Goal: Task Accomplishment & Management: Use online tool/utility

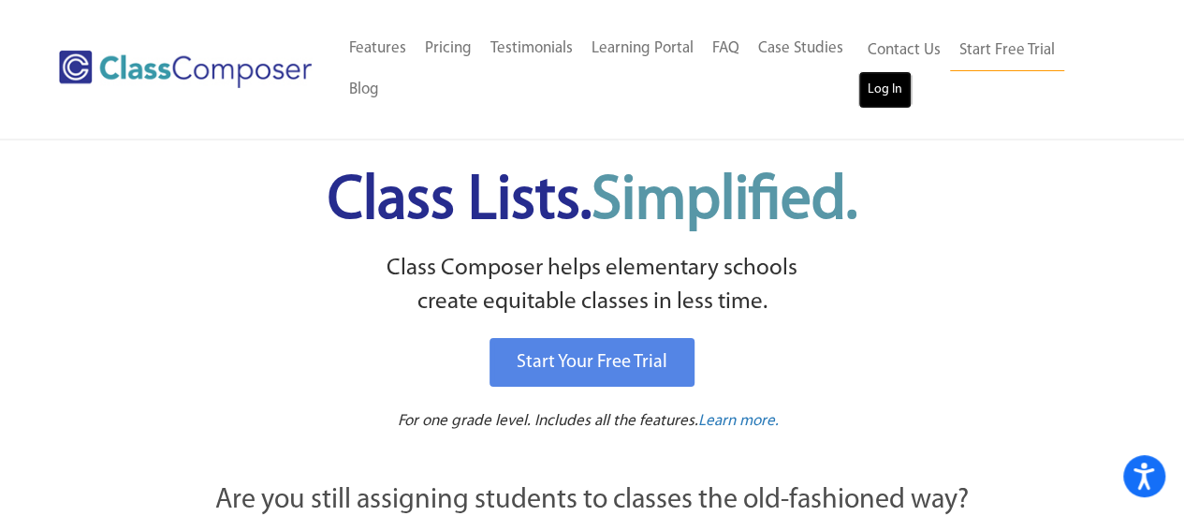
click at [891, 87] on link "Log In" at bounding box center [884, 89] width 53 height 37
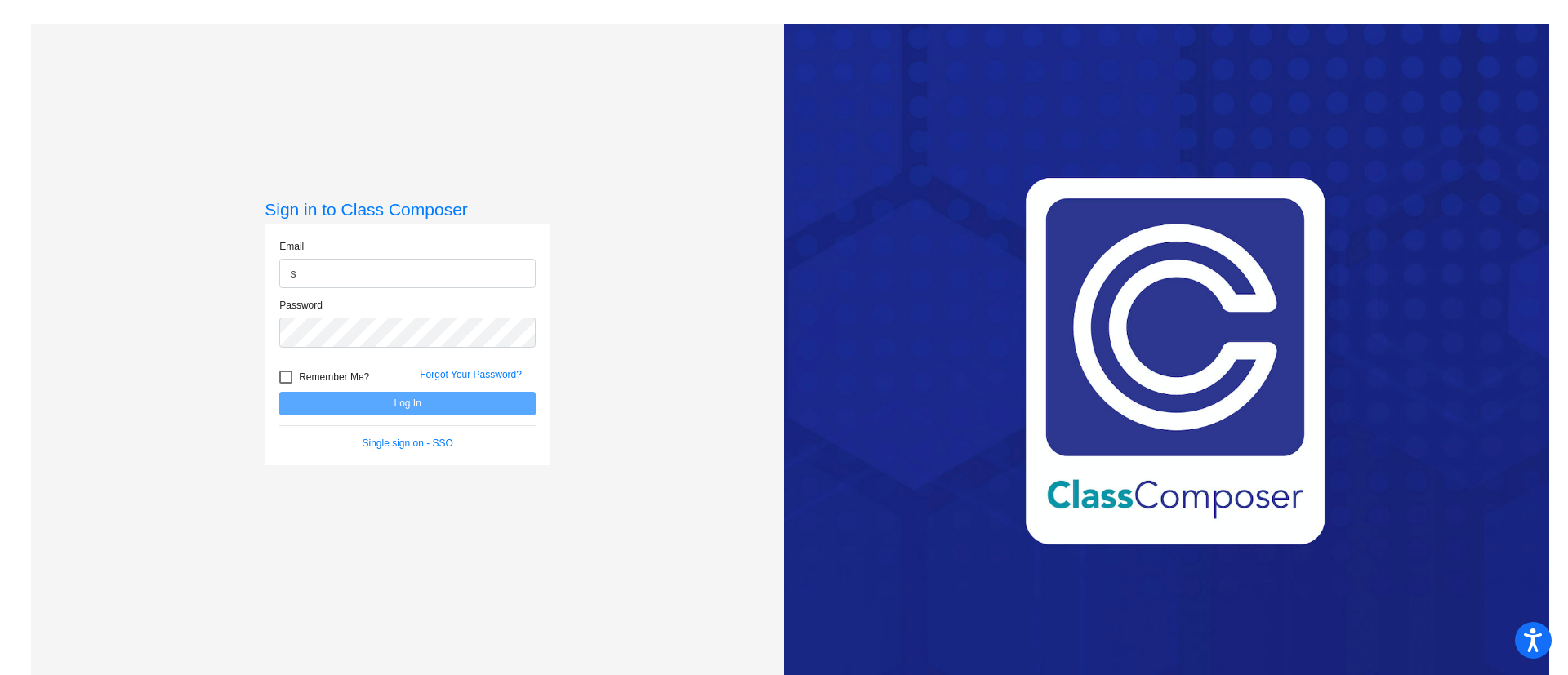
type input "[PERSON_NAME][EMAIL_ADDRESS][PERSON_NAME][DOMAIN_NAME]"
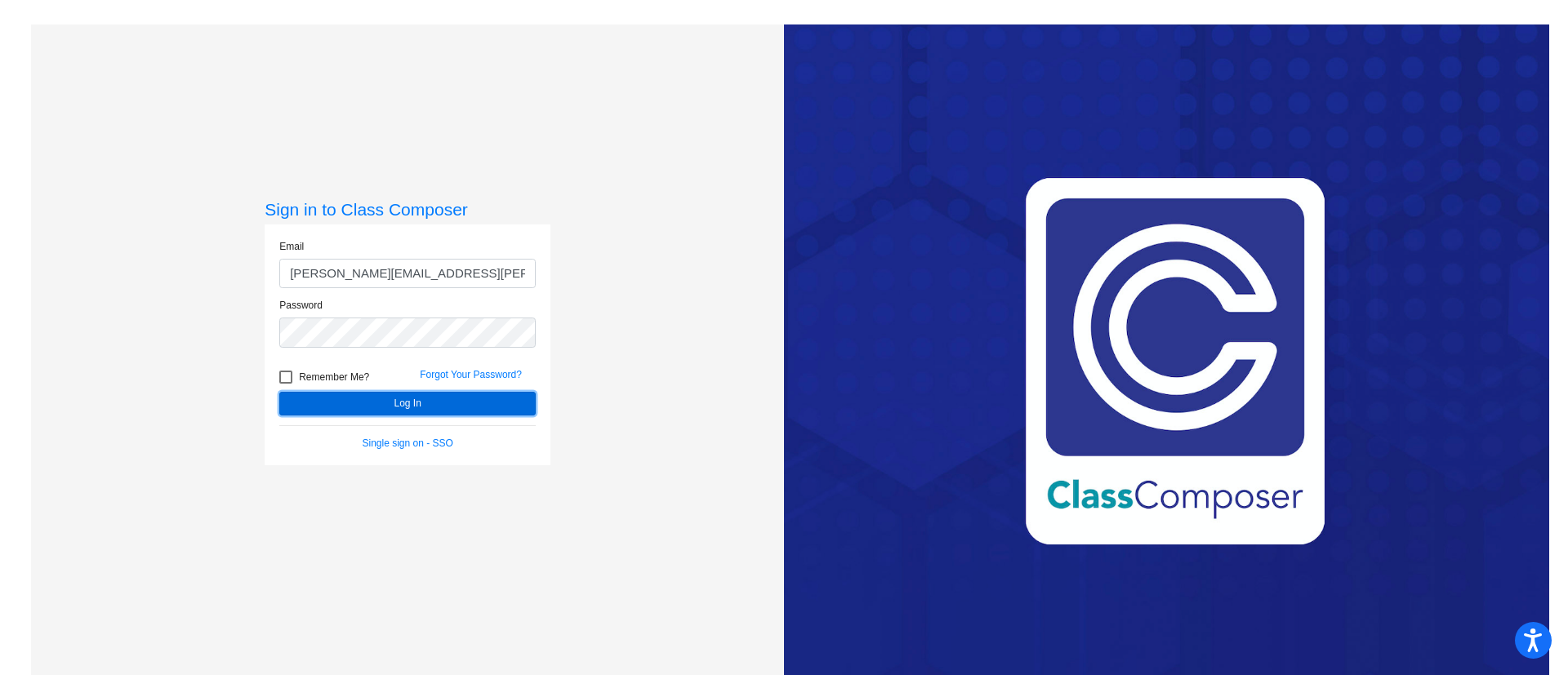
click at [428, 392] on button "Log In" at bounding box center [407, 403] width 257 height 24
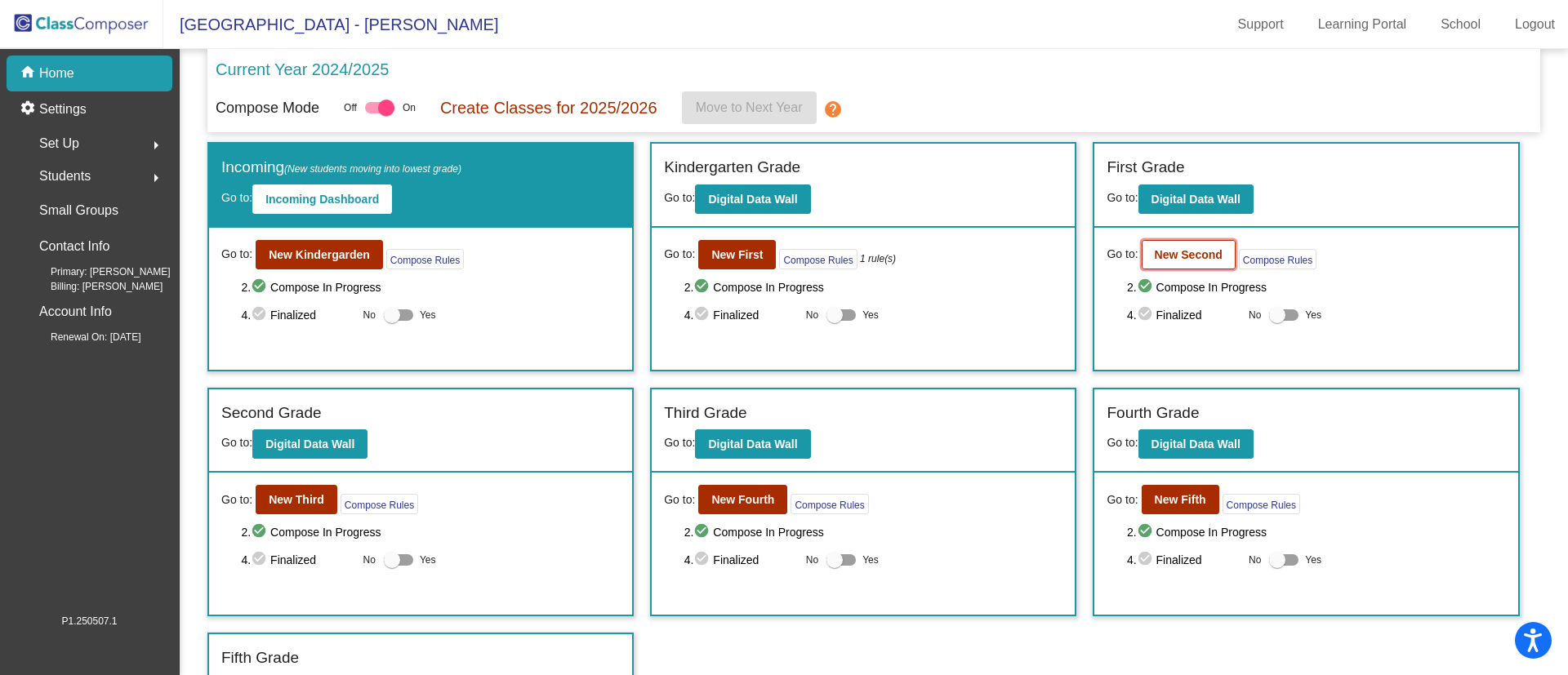
click at [1154, 249] on b "New Second" at bounding box center [1188, 254] width 68 height 13
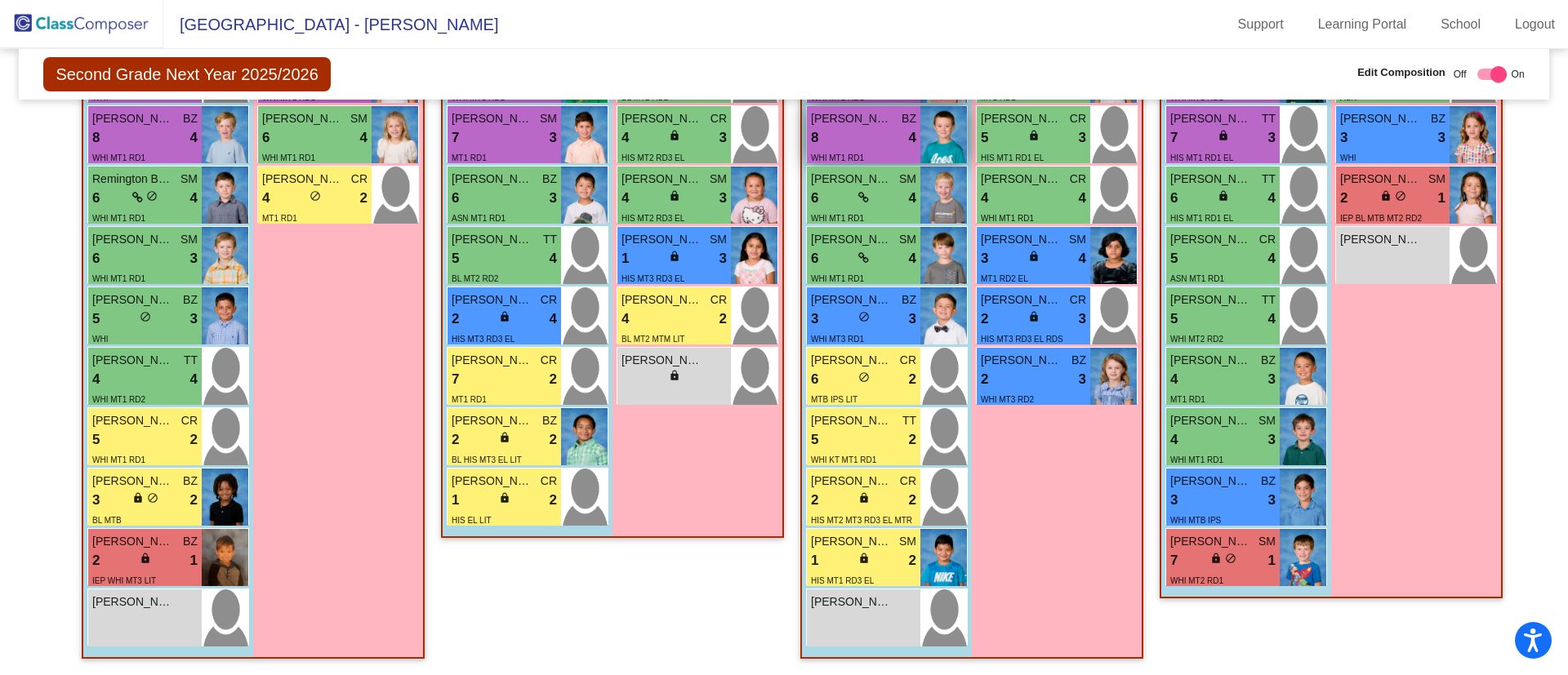
scroll to position [715, 0]
